Goal: Task Accomplishment & Management: Complete application form

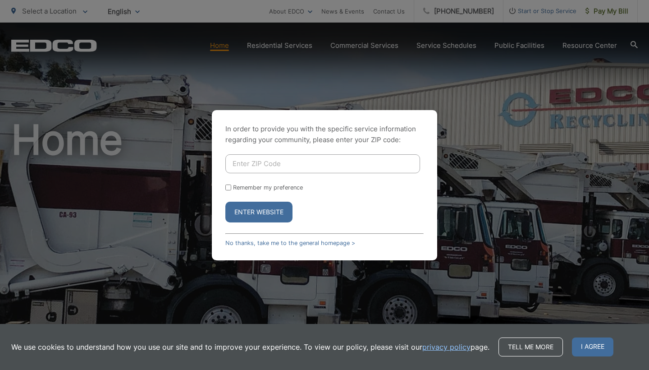
click at [271, 163] on input "Enter ZIP Code" at bounding box center [322, 163] width 195 height 19
type input "91901"
click at [262, 214] on button "Enter Website" at bounding box center [258, 212] width 67 height 21
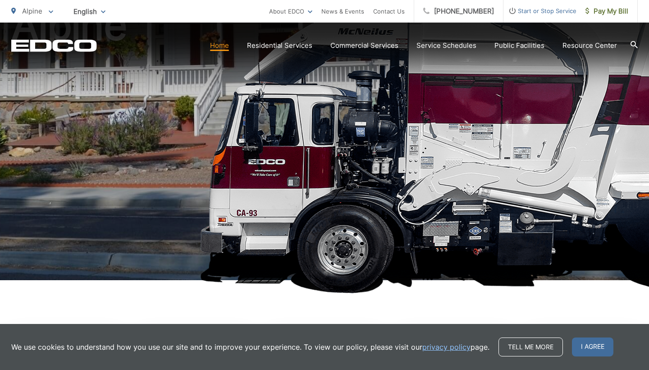
scroll to position [129, 0]
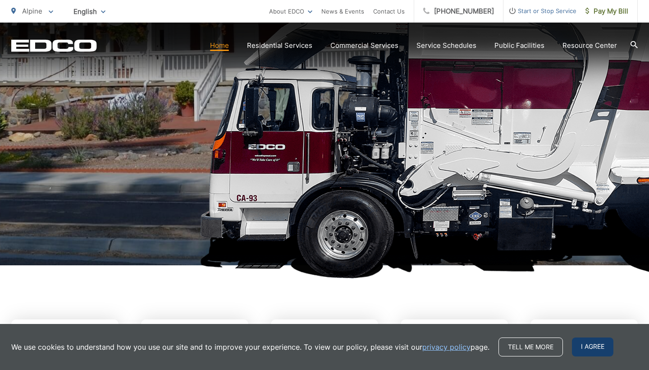
click at [598, 353] on span "I agree" at bounding box center [592, 346] width 41 height 19
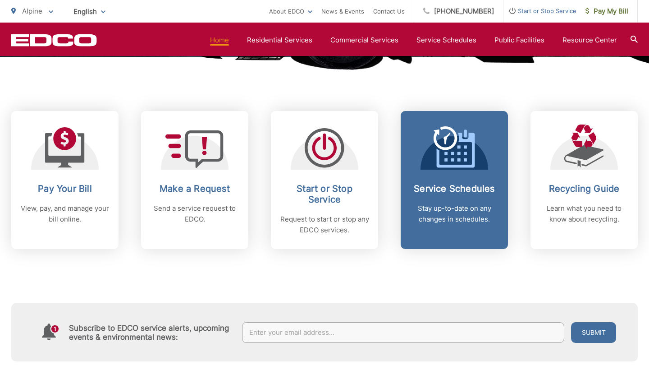
scroll to position [339, 0]
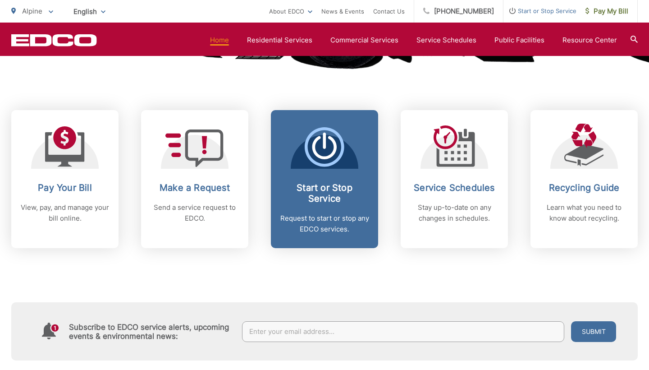
click at [338, 189] on h2 "Start or Stop Service" at bounding box center [324, 193] width 89 height 22
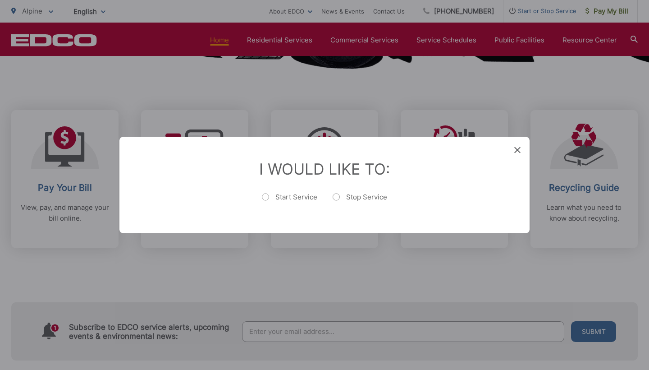
click at [267, 197] on label "Start Service" at bounding box center [289, 202] width 55 height 18
radio input "true"
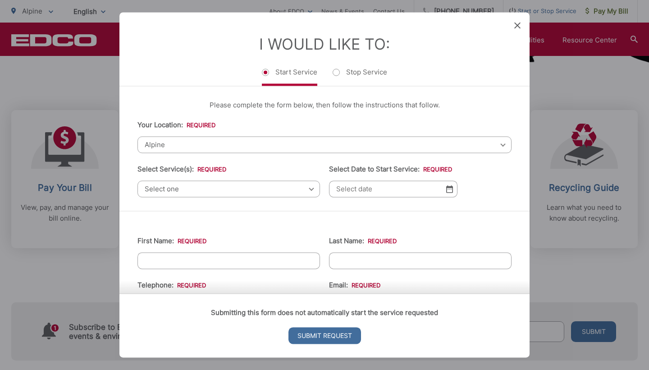
click at [269, 160] on ul "Your Location: * Select your location Alpine [GEOGRAPHIC_DATA][PERSON_NAME][GEO…" at bounding box center [325, 159] width 374 height 78
click at [193, 195] on span "Select one" at bounding box center [229, 188] width 183 height 17
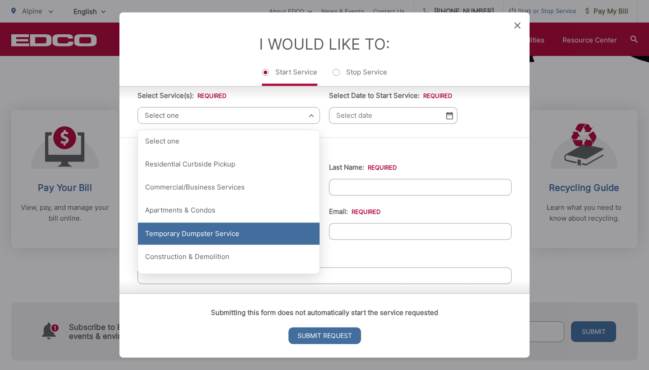
scroll to position [74, 0]
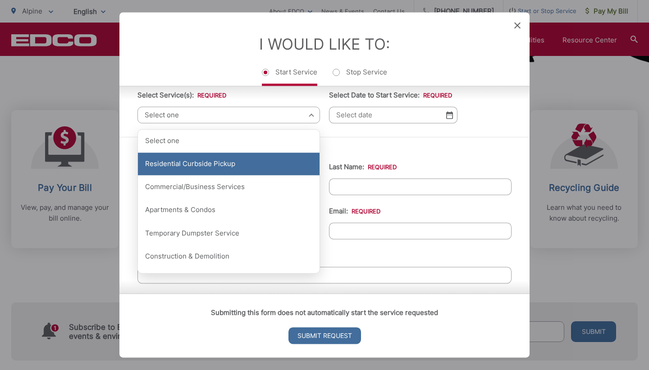
click at [220, 166] on div "Residential Curbside Pickup" at bounding box center [229, 164] width 182 height 23
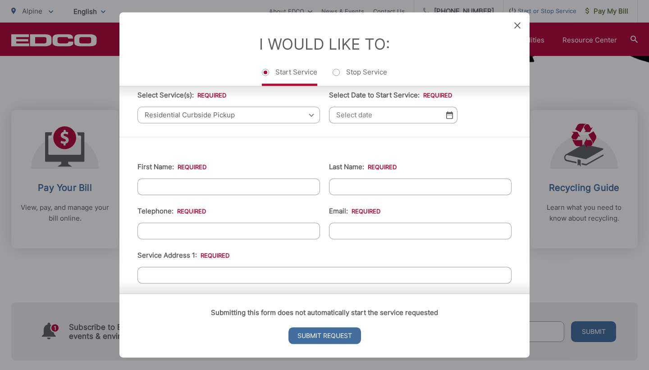
click at [450, 119] on img at bounding box center [449, 115] width 7 height 8
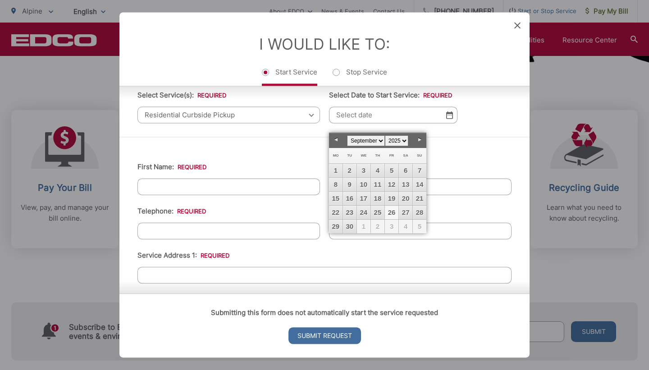
click at [394, 212] on link "26" at bounding box center [392, 213] width 14 height 14
type input "[DATE]"
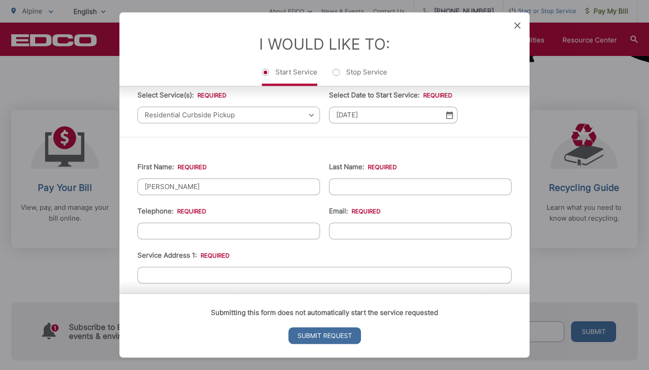
type input "[PERSON_NAME]"
type input "[PHONE_NUMBER]"
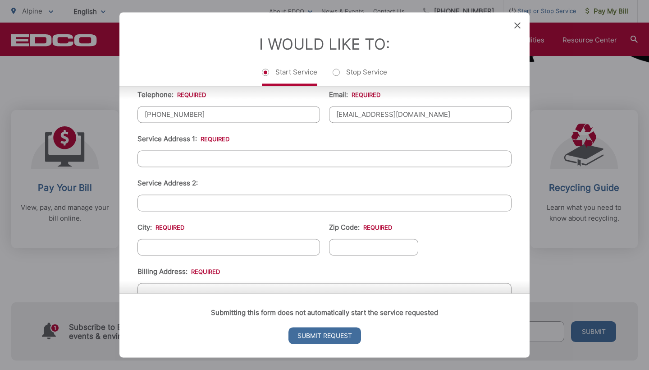
scroll to position [192, 0]
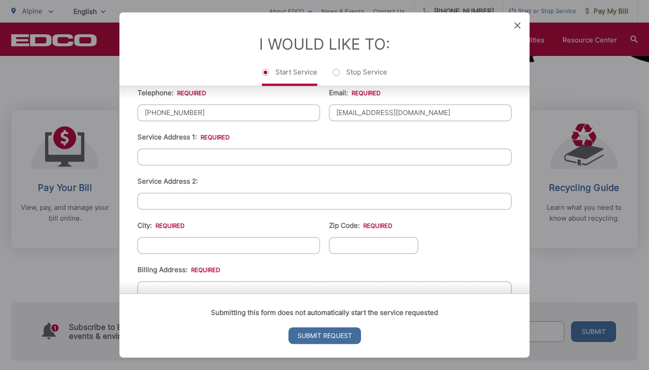
type input "[EMAIL_ADDRESS][DOMAIN_NAME]"
type input "3001 Venadito"
click at [181, 262] on ul "First Name: * [PERSON_NAME] Last Name: * [PERSON_NAME] Telephone: * [PHONE_NUMB…" at bounding box center [325, 229] width 374 height 394
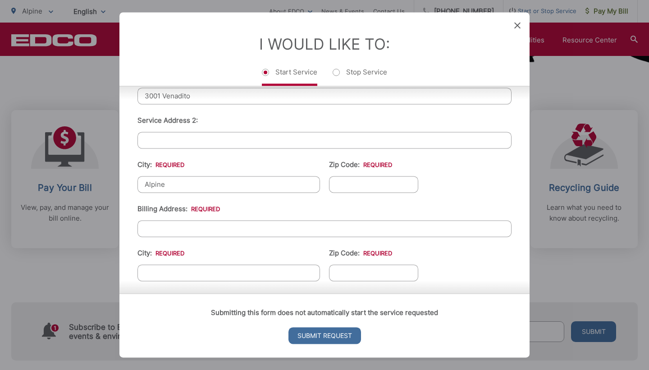
scroll to position [254, 0]
type input "Alpine"
type input "91901"
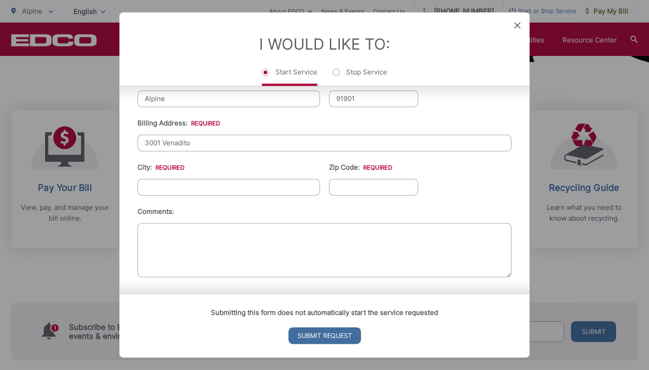
scroll to position [340, 0]
type input "3001 Venadito"
type input "Alpine"
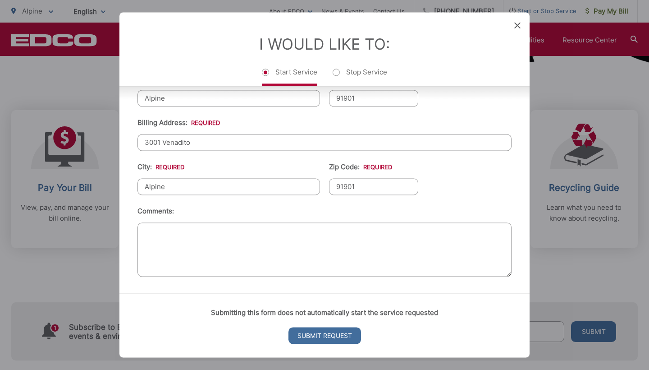
scroll to position [346, 0]
type input "91901"
click at [353, 340] on input "Submit Request" at bounding box center [325, 335] width 73 height 17
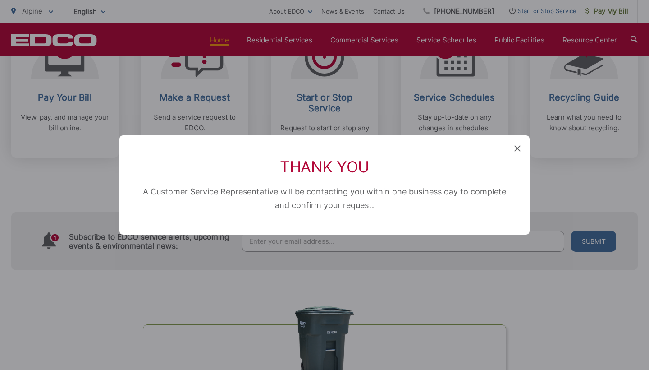
click at [517, 148] on icon at bounding box center [518, 148] width 6 height 6
